Goal: Information Seeking & Learning: Check status

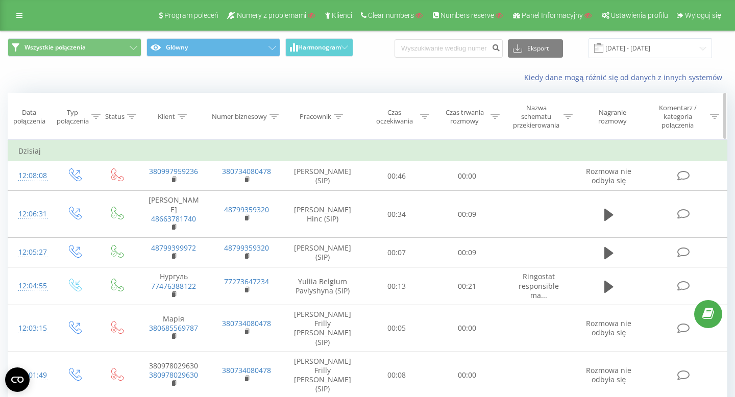
click at [172, 120] on div "Klient" at bounding box center [166, 116] width 17 height 9
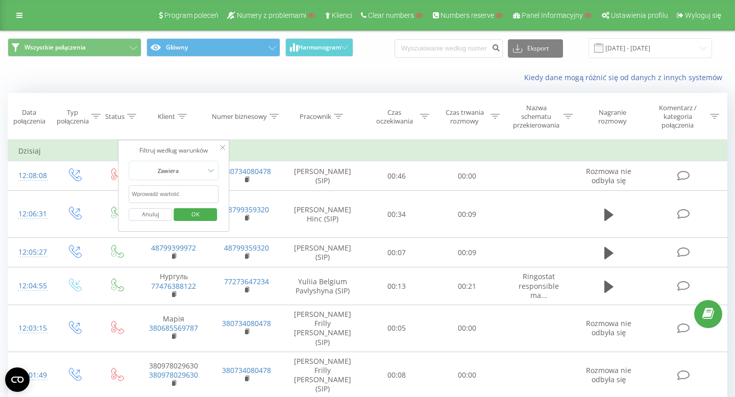
click at [170, 192] on input "text" at bounding box center [174, 194] width 90 height 18
type input "48507236780"
click button "OK" at bounding box center [195, 214] width 43 height 13
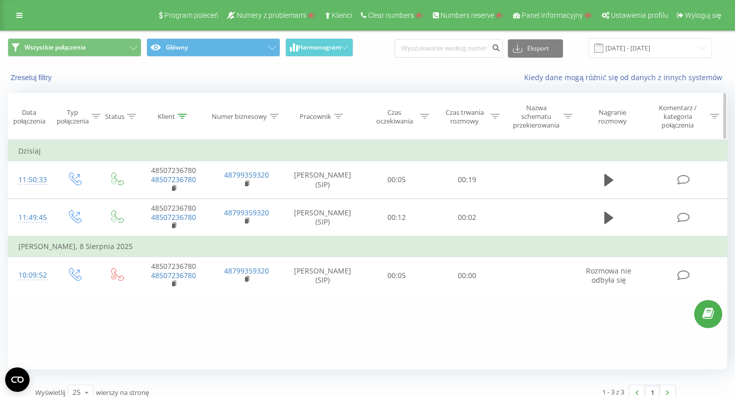
click at [169, 117] on div "Klient" at bounding box center [166, 116] width 17 height 9
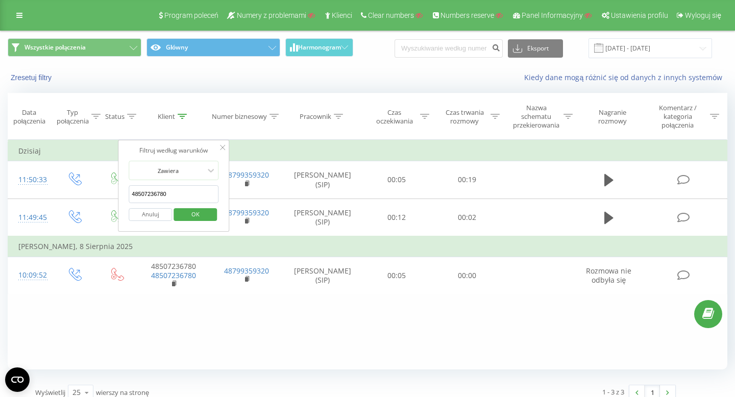
click at [154, 213] on button "Anuluj" at bounding box center [150, 214] width 43 height 13
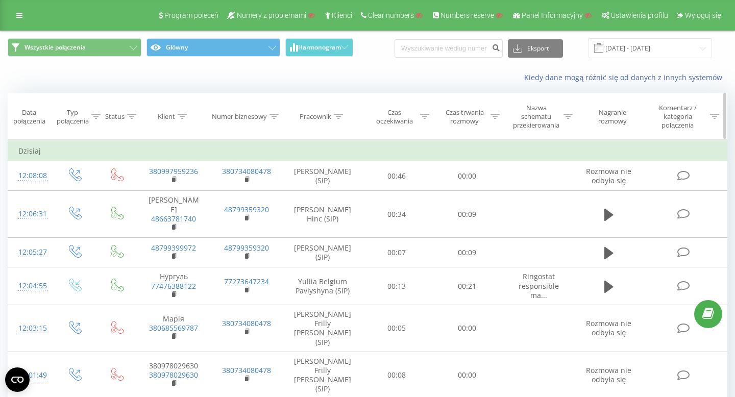
click at [173, 118] on div "Klient" at bounding box center [166, 116] width 17 height 9
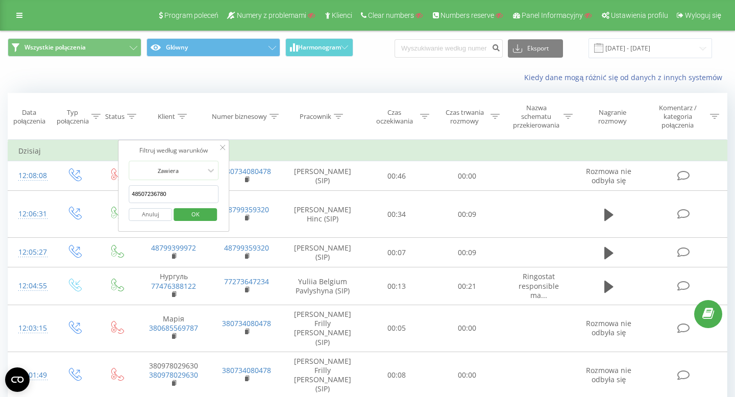
click at [176, 199] on input "48507236780" at bounding box center [174, 194] width 90 height 18
type input "48507236780"
click button "OK" at bounding box center [195, 214] width 43 height 13
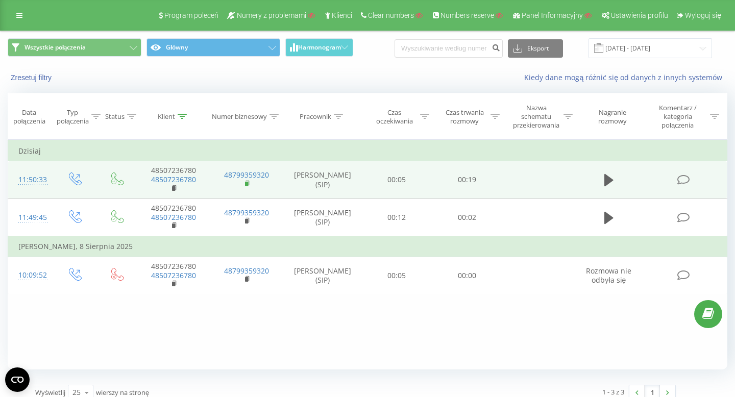
click at [246, 181] on icon at bounding box center [248, 182] width 4 height 5
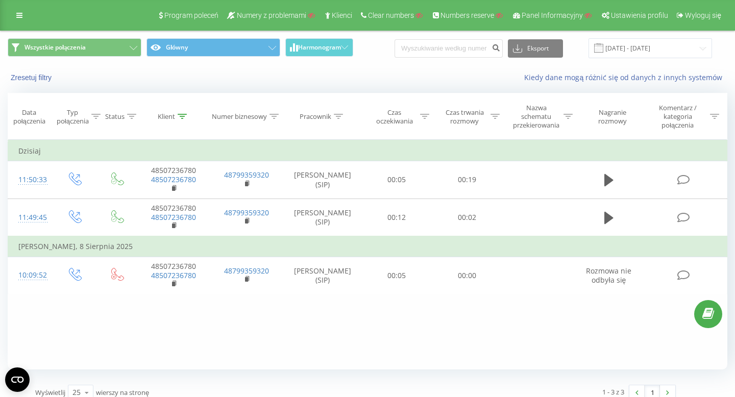
click at [18, 5] on div "Program poleceń Numery z problemami Klienci Clear numbers Numbers reserve Panel…" at bounding box center [367, 15] width 735 height 31
click at [19, 16] on icon at bounding box center [19, 15] width 6 height 7
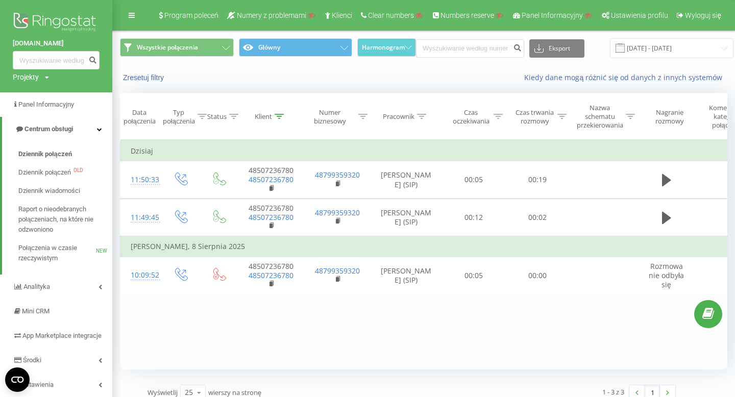
click at [33, 77] on div "Projekty" at bounding box center [26, 77] width 26 height 10
click at [36, 91] on input "text" at bounding box center [41, 92] width 51 height 15
paste input "wygodnezwroty.pl"
type input "wygodnezwroty.pl"
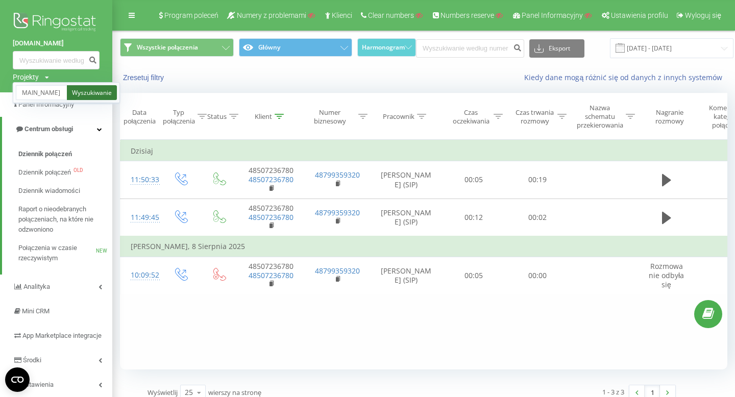
click at [103, 98] on link "Wyszukiwanie" at bounding box center [92, 92] width 50 height 15
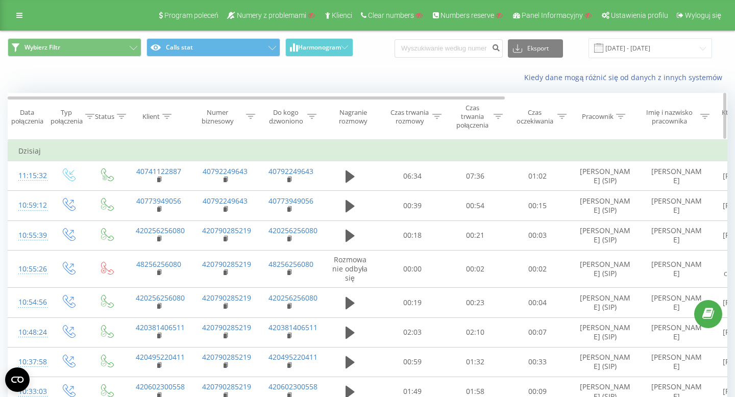
click at [224, 118] on div "Numer biznesowy" at bounding box center [218, 116] width 52 height 17
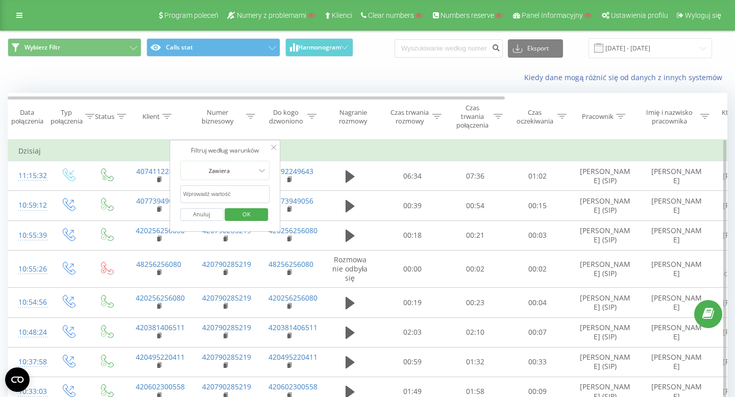
click at [219, 192] on input "text" at bounding box center [225, 194] width 90 height 18
paste input "40792249643"
type input "40792249643"
click button "OK" at bounding box center [246, 214] width 43 height 13
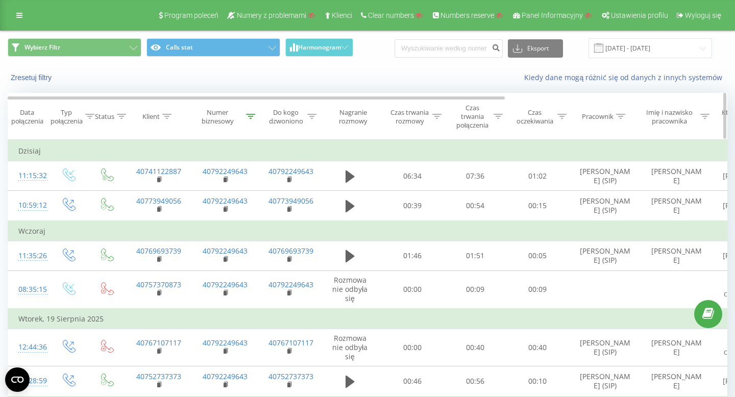
click at [229, 116] on div "Numer biznesowy" at bounding box center [218, 116] width 52 height 17
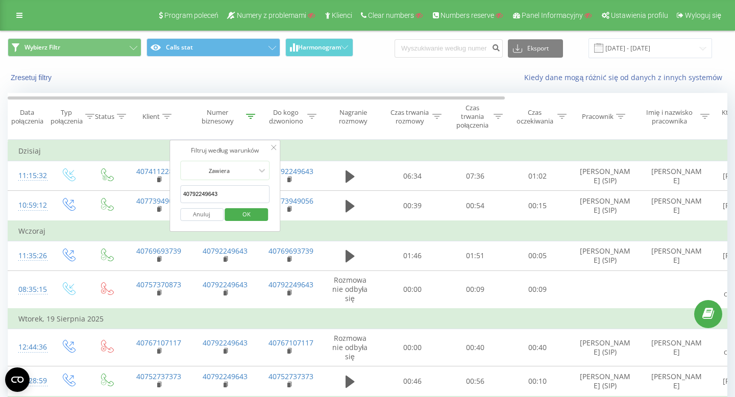
click at [201, 212] on button "Anuluj" at bounding box center [201, 214] width 43 height 13
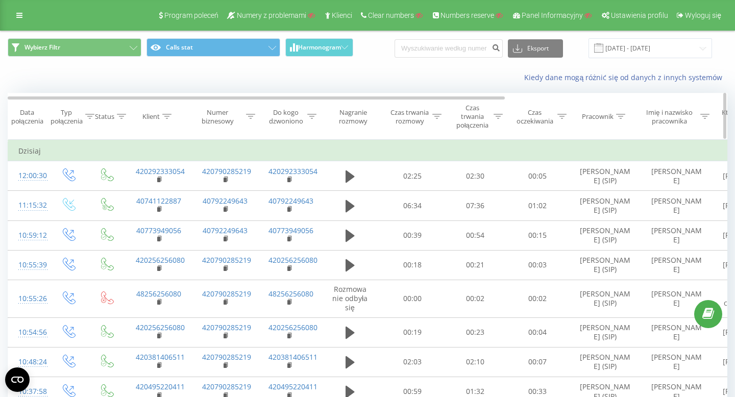
click at [601, 114] on div "Pracownik" at bounding box center [598, 116] width 32 height 9
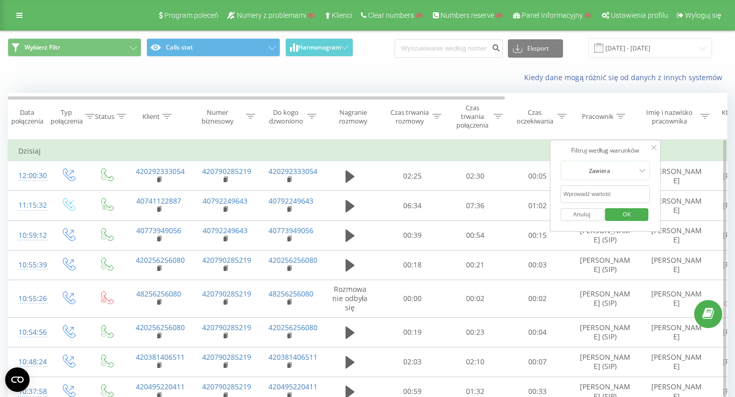
click at [590, 194] on input "text" at bounding box center [605, 194] width 90 height 18
type input "valeria"
click button "OK" at bounding box center [626, 214] width 43 height 13
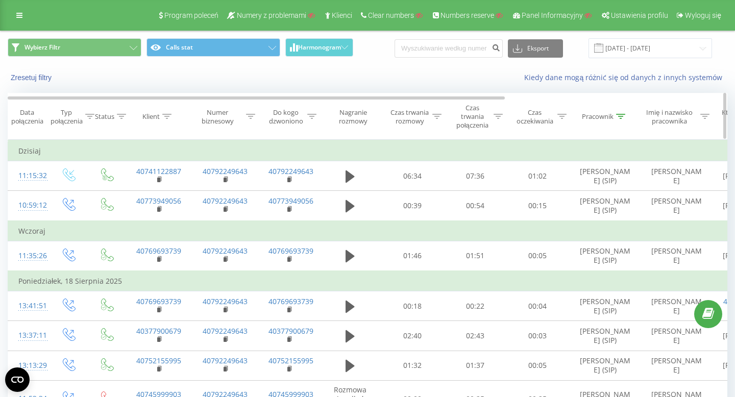
click at [602, 114] on div "Pracownik" at bounding box center [598, 116] width 32 height 9
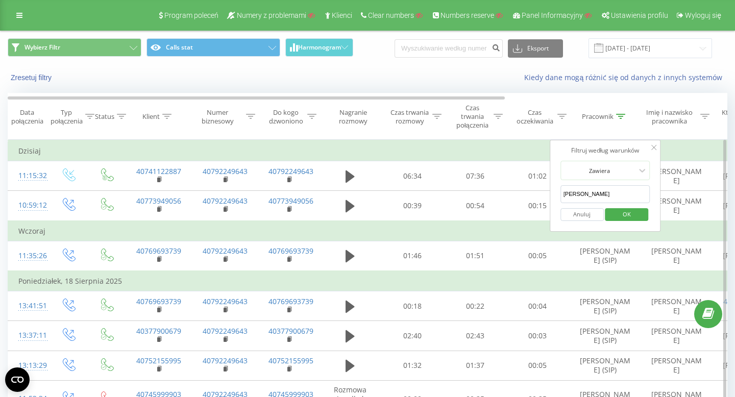
click at [577, 215] on button "Anuluj" at bounding box center [581, 214] width 43 height 13
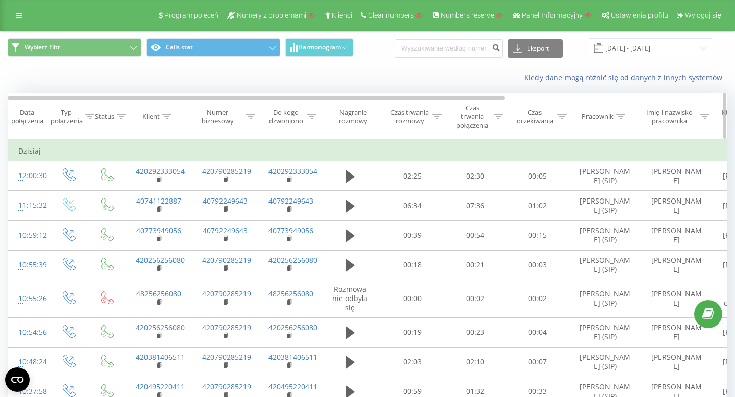
click at [219, 119] on div "Numer biznesowy" at bounding box center [218, 116] width 52 height 17
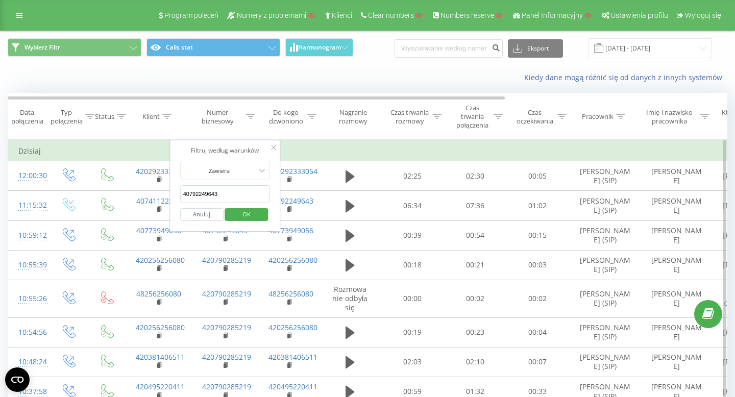
click at [236, 194] on input "40792249643" at bounding box center [225, 194] width 90 height 18
paste input "0792249643"
type input "0792249643"
click at [252, 214] on span "OK" at bounding box center [246, 214] width 29 height 16
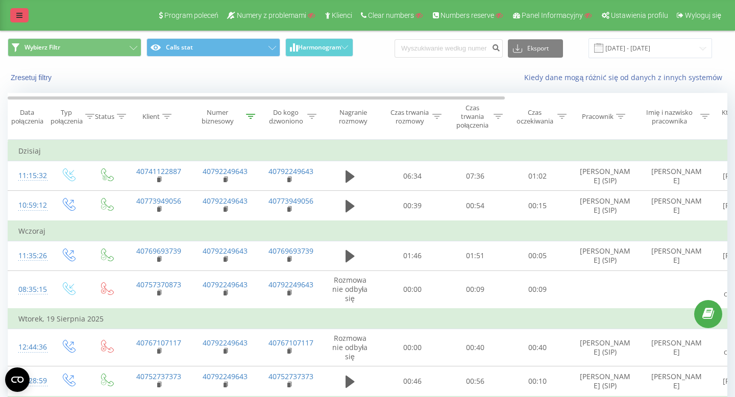
click at [21, 18] on icon at bounding box center [19, 15] width 6 height 7
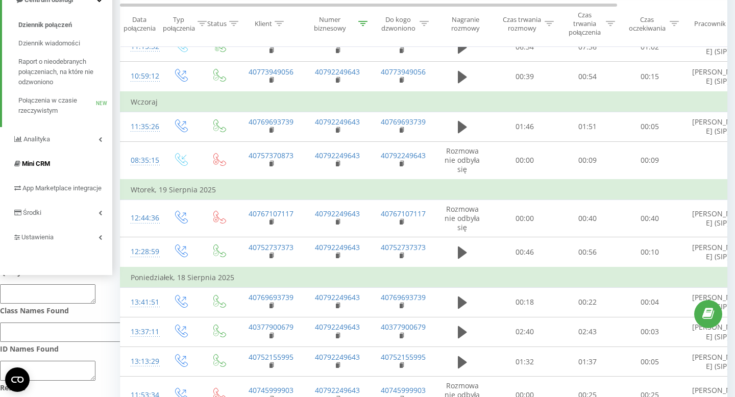
scroll to position [129, 0]
click at [42, 241] on span "Ustawienia" at bounding box center [37, 238] width 33 height 8
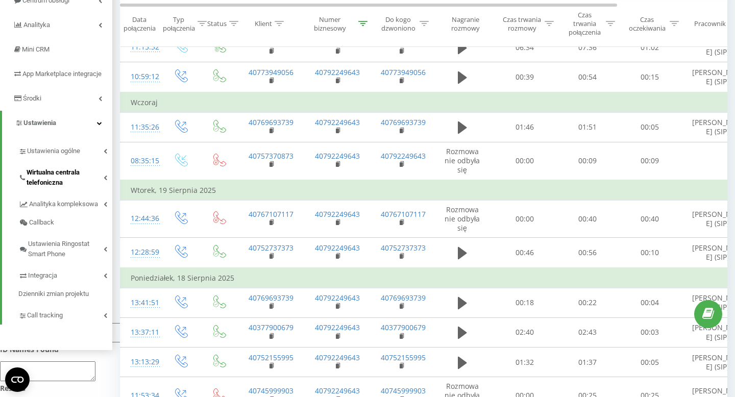
click at [54, 186] on span "Wirtualna centrala telefoniczna" at bounding box center [65, 177] width 77 height 20
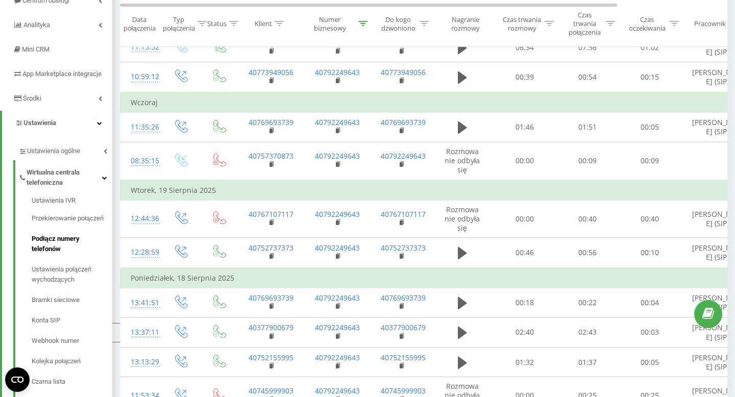
click at [56, 243] on link "Podłącz numery telefonów" at bounding box center [72, 244] width 81 height 31
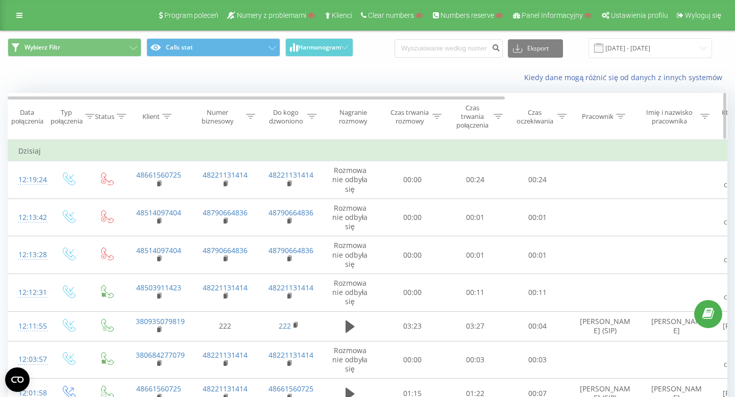
click at [156, 119] on div "Klient" at bounding box center [150, 116] width 17 height 9
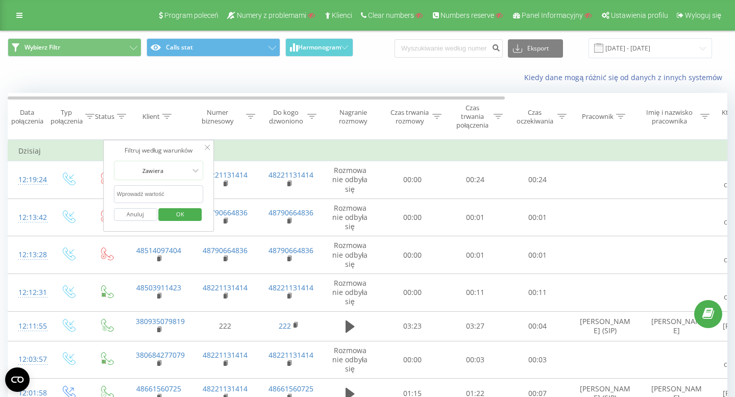
click at [144, 192] on input "text" at bounding box center [159, 194] width 90 height 18
paste input "510 638 781"
type input "510638781"
click button "OK" at bounding box center [180, 214] width 43 height 13
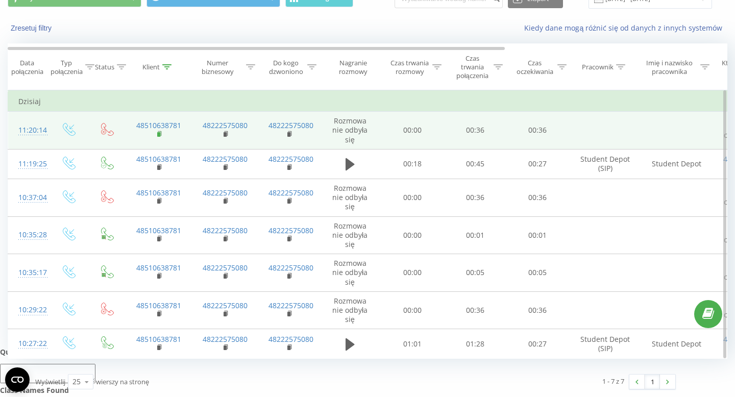
click at [158, 134] on rect at bounding box center [158, 134] width 3 height 5
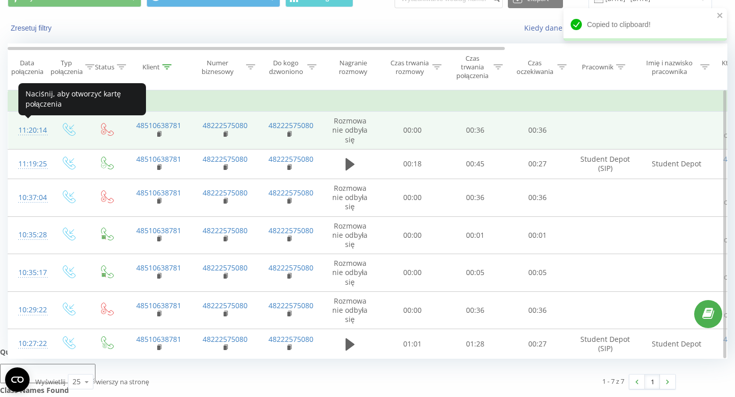
click at [37, 130] on div "11:20:14" at bounding box center [28, 130] width 20 height 20
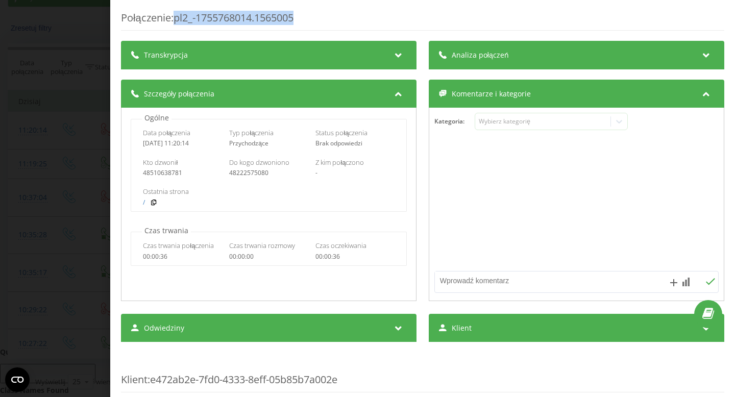
drag, startPoint x: 306, startPoint y: 16, endPoint x: 176, endPoint y: 14, distance: 129.6
click at [176, 14] on div "Połączenie : pl2_-1755768014.1565005" at bounding box center [422, 21] width 603 height 20
copy div "pl2_-1755768014.1565005"
click at [327, 16] on div "Połączenie : pl2_-1755768014.1565005" at bounding box center [422, 21] width 603 height 20
drag, startPoint x: 321, startPoint y: 15, endPoint x: 178, endPoint y: 15, distance: 143.4
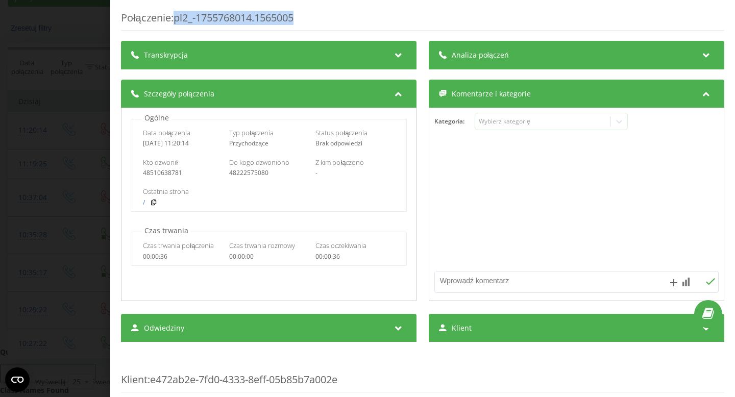
click at [178, 15] on div "Połączenie : pl2_-1755768014.1565005" at bounding box center [422, 21] width 603 height 20
copy div "pl2_-1755768014.1565005"
click at [65, 23] on div "Połączenie : pl2_-1755768014.1565005 Transkrypcja Aby móc analizować przyszłe p…" at bounding box center [367, 198] width 735 height 397
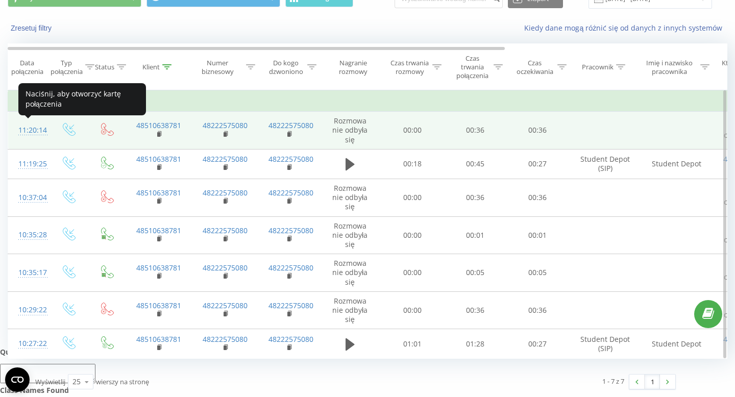
click at [37, 129] on div "11:20:14" at bounding box center [28, 130] width 20 height 20
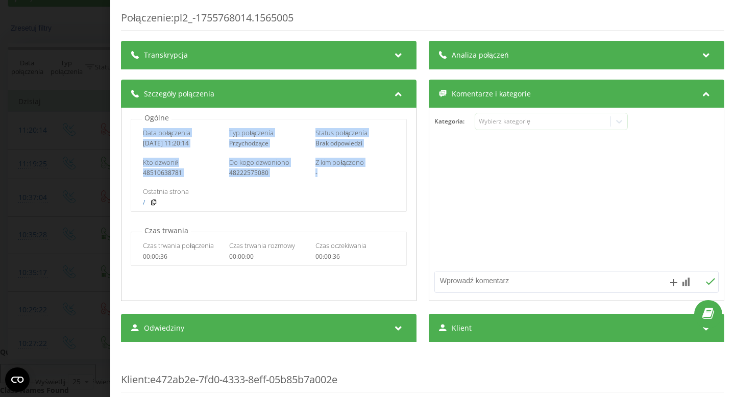
drag, startPoint x: 138, startPoint y: 133, endPoint x: 336, endPoint y: 180, distance: 203.5
click at [336, 180] on div "Data połączenia 2025-08-21 11:20:14 Typ połączenia Przychodzące Status połączen…" at bounding box center [269, 165] width 276 height 93
copy div "Data połączenia 2025-08-21 11:20:14 Typ połączenia Przychodzące Status połączen…"
click at [68, 21] on div "Połączenie : pl2_-1755768014.1565005 Transkrypcja Aby móc analizować przyszłe p…" at bounding box center [367, 198] width 735 height 397
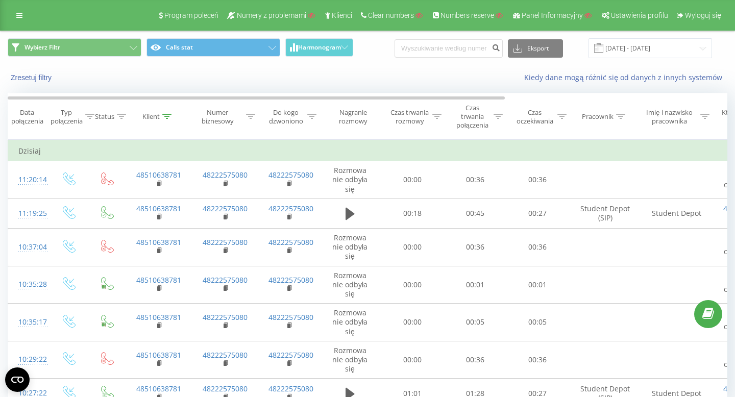
click at [18, 22] on div "Program poleceń Numery z problemami Klienci Clear numbers Numbers reserve Panel…" at bounding box center [367, 15] width 735 height 31
click at [27, 16] on link at bounding box center [19, 15] width 18 height 14
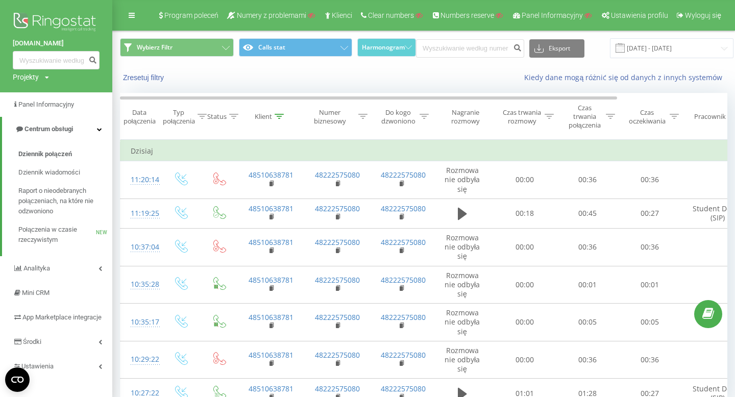
click at [31, 82] on div "Projekty" at bounding box center [26, 77] width 26 height 10
click at [36, 90] on input "text" at bounding box center [41, 92] width 51 height 15
paste input "vindico.pl"
type input "vindico.pl"
click at [90, 92] on link "Wyszukiwanie" at bounding box center [92, 92] width 50 height 15
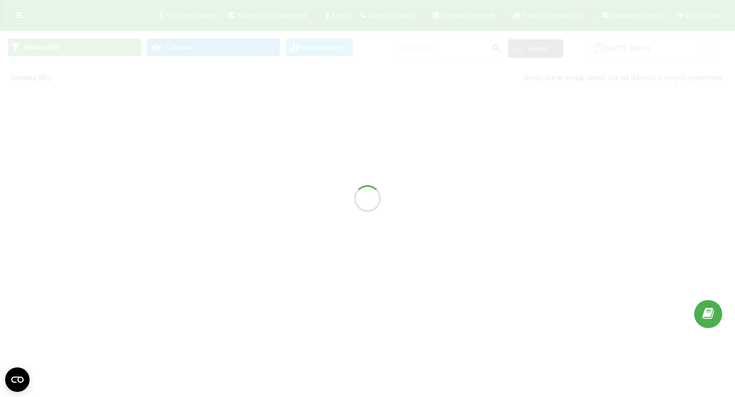
click at [18, 14] on div at bounding box center [367, 198] width 735 height 397
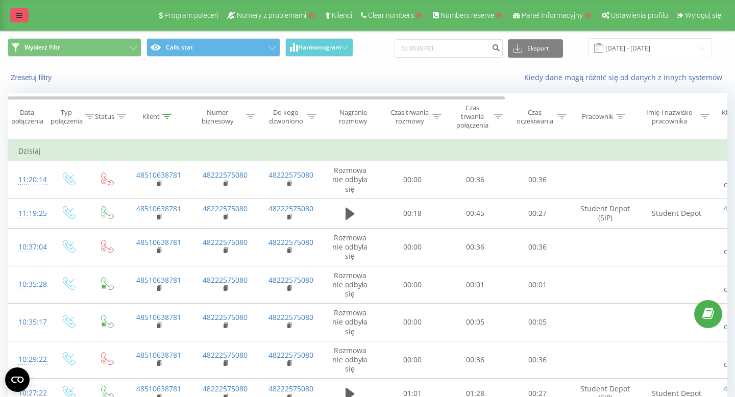
click at [20, 16] on icon at bounding box center [19, 15] width 6 height 7
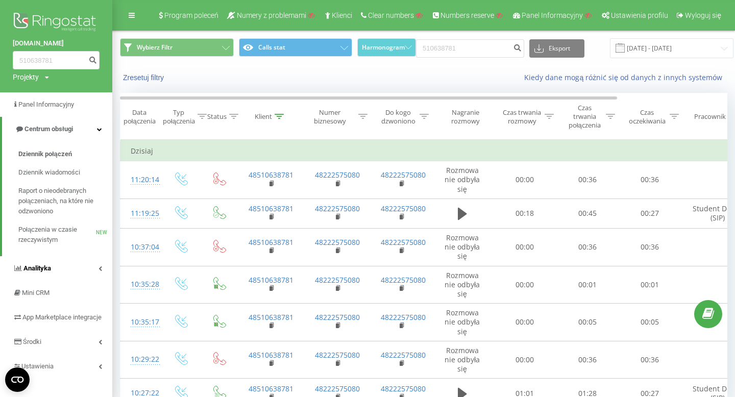
scroll to position [50, 0]
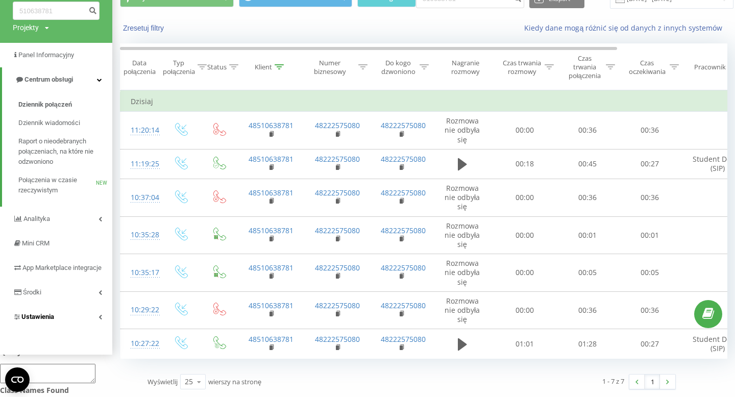
click at [47, 320] on span "Ustawienia" at bounding box center [37, 317] width 33 height 8
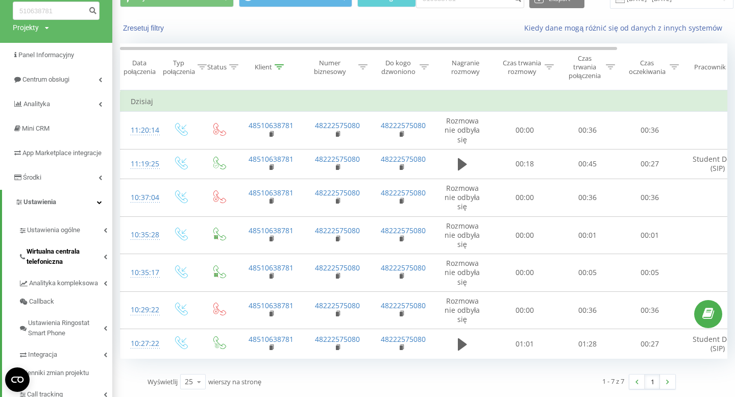
click at [58, 263] on span "Wirtualna centrala telefoniczna" at bounding box center [65, 256] width 77 height 20
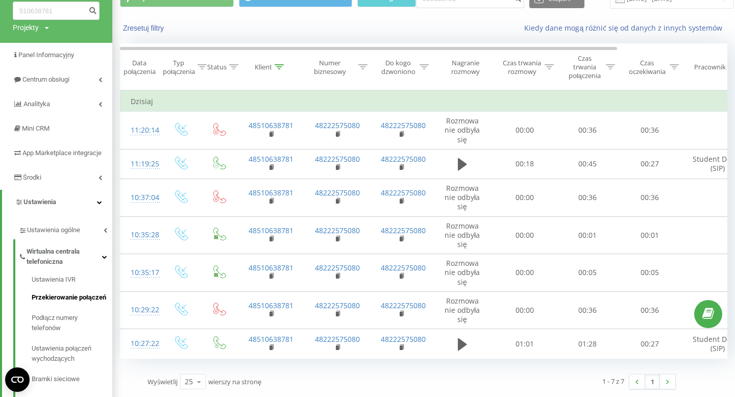
click at [65, 303] on span "Przekierowanie połączeń" at bounding box center [69, 297] width 75 height 10
